Goal: Task Accomplishment & Management: Complete application form

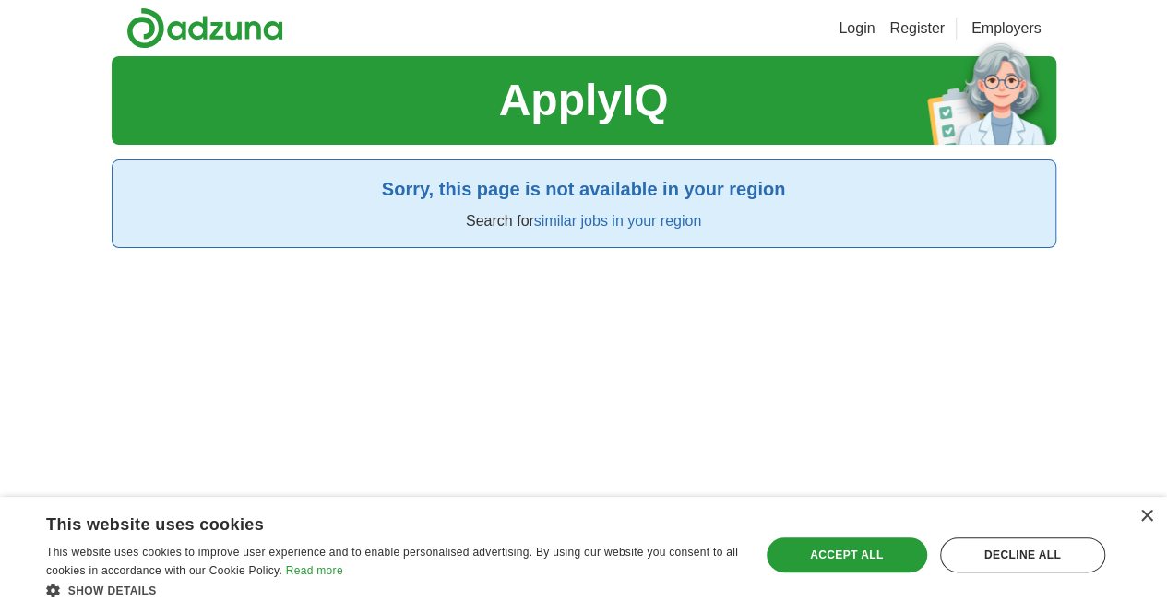
click at [588, 223] on link "similar jobs in your region" at bounding box center [617, 221] width 167 height 16
